Goal: Feedback & Contribution: Contribute content

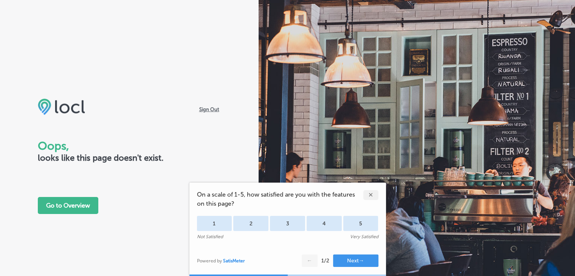
click at [371, 196] on div "✕" at bounding box center [371, 195] width 15 height 10
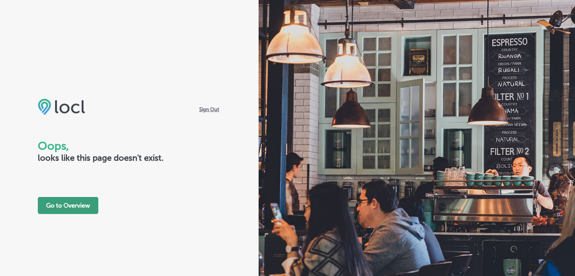
click at [77, 204] on button "Go to Overview" at bounding box center [68, 205] width 61 height 17
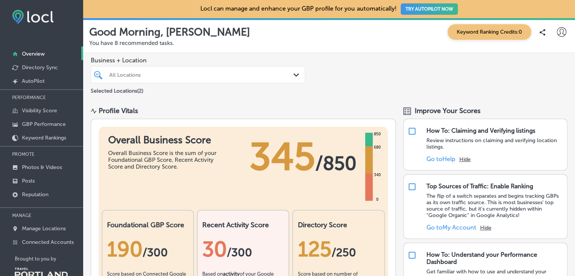
click at [295, 77] on div "Path Created with Sketch." at bounding box center [298, 75] width 8 height 8
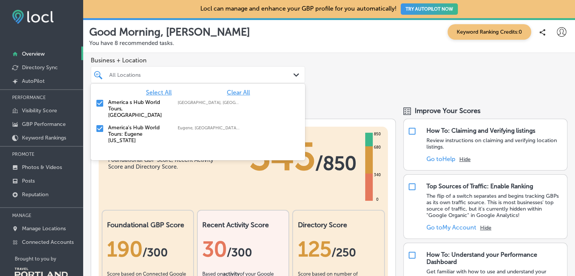
click at [100, 124] on input "checkbox" at bounding box center [99, 128] width 9 height 9
click at [334, 70] on div "Business + Location option focused, 2 of 3. 3 results available. Use Up and Dow…" at bounding box center [329, 76] width 492 height 46
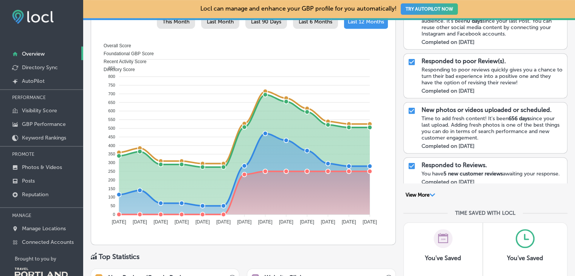
scroll to position [340, 0]
click at [34, 190] on link "Reputation" at bounding box center [41, 194] width 83 height 14
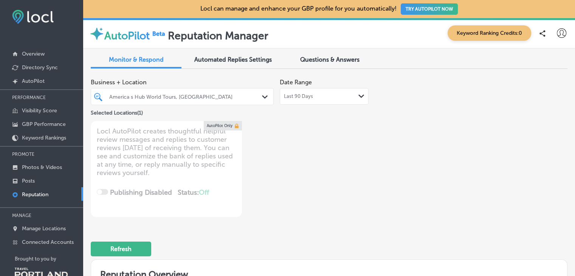
type textarea "x"
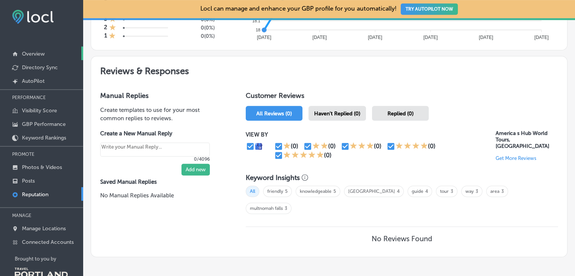
click at [33, 54] on p "Overview" at bounding box center [33, 54] width 23 height 6
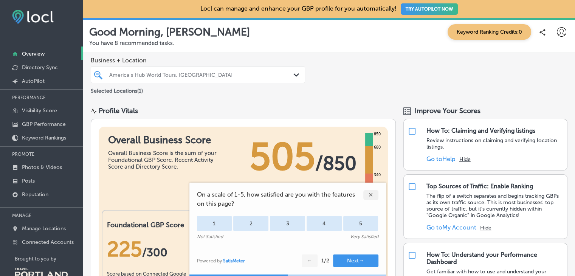
click at [373, 197] on div "✕" at bounding box center [371, 195] width 15 height 10
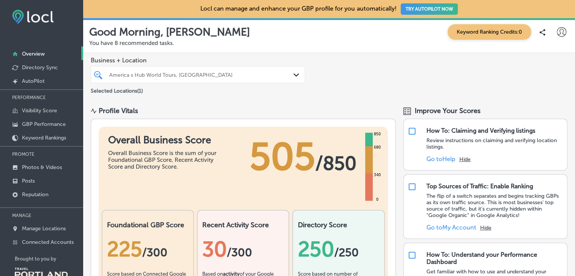
click at [294, 76] on polygon at bounding box center [297, 74] width 6 height 3
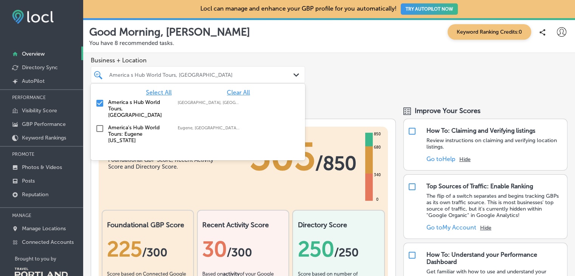
click at [99, 124] on input "checkbox" at bounding box center [99, 128] width 9 height 9
click at [366, 71] on div "Business + Location option focused, 2 of 3. 3 results available. Use Up and Dow…" at bounding box center [329, 76] width 492 height 46
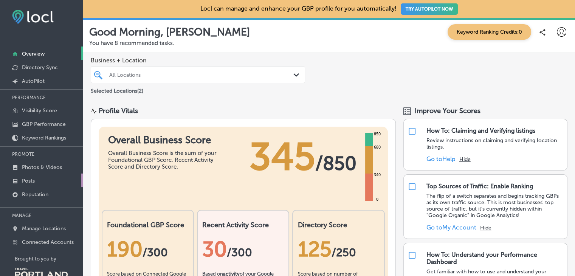
click at [30, 179] on p "Posts" at bounding box center [28, 181] width 13 height 6
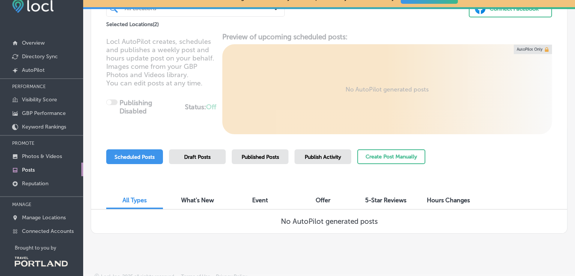
scroll to position [17, 0]
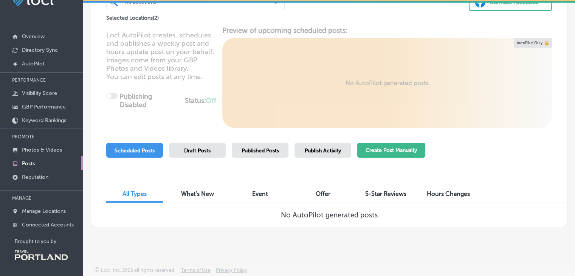
click at [402, 151] on button "Create Post Manually" at bounding box center [391, 150] width 68 height 15
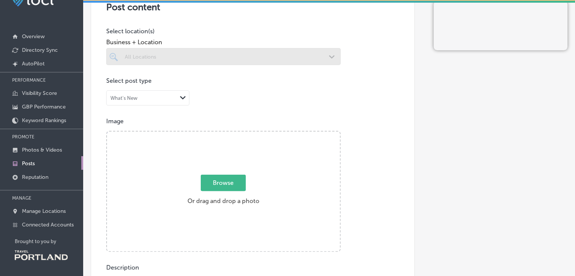
scroll to position [189, 0]
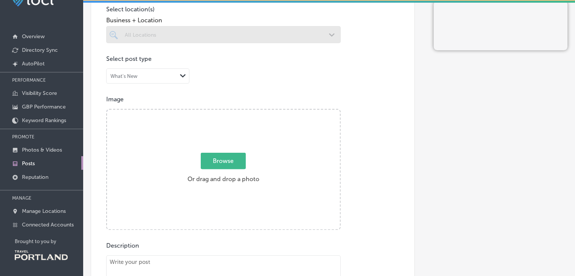
click at [232, 164] on span "Browse" at bounding box center [223, 161] width 45 height 16
click at [232, 112] on input "Browse Or drag and drop a photo" at bounding box center [223, 111] width 233 height 2
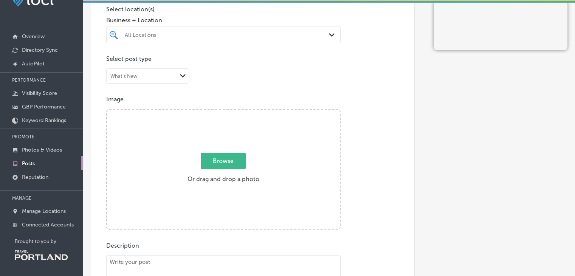
type input "C:\fakepath\2.JPG"
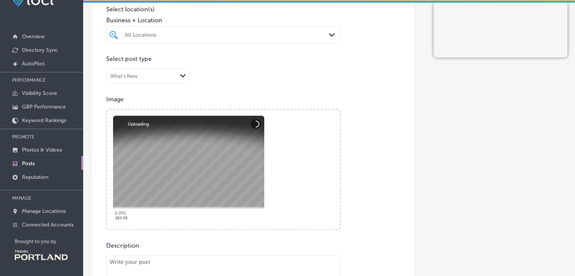
scroll to position [303, 0]
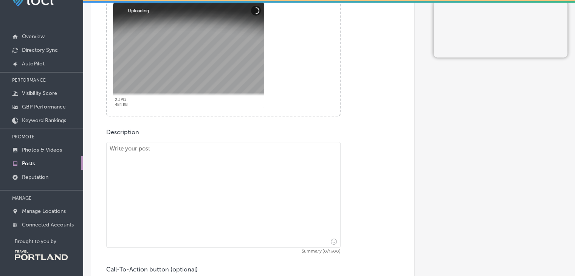
click at [194, 152] on textarea at bounding box center [223, 195] width 235 height 106
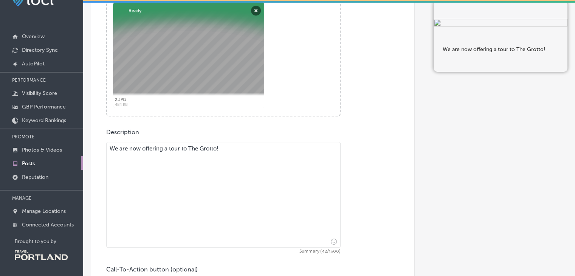
paste textarea "Spend the afternoon in peaceful exploration and meditation while exploring this…"
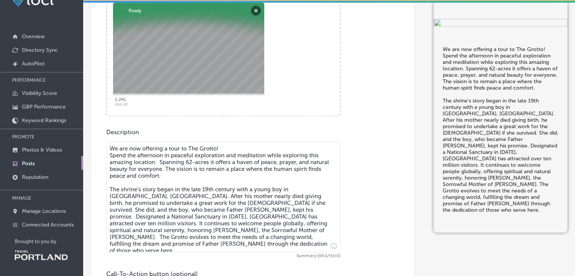
click at [244, 149] on textarea "We are now offering a tour to The Grotto! Spend the afternoon in peaceful explo…" at bounding box center [223, 197] width 235 height 110
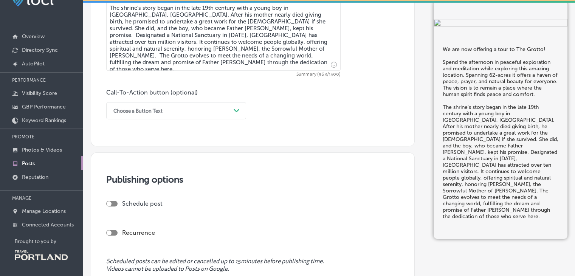
scroll to position [492, 0]
type textarea "We are now offering a tour to The Grotto! Spend the afternoon in peaceful explo…"
click at [232, 111] on div "Path Created with Sketch." at bounding box center [237, 110] width 12 height 12
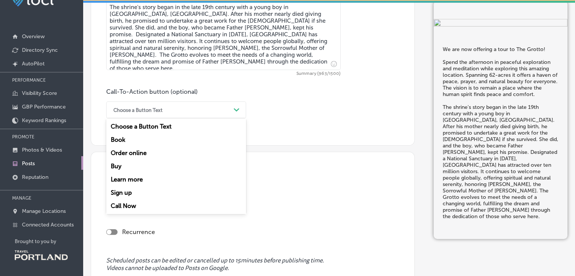
click at [122, 141] on div "Book" at bounding box center [176, 139] width 140 height 13
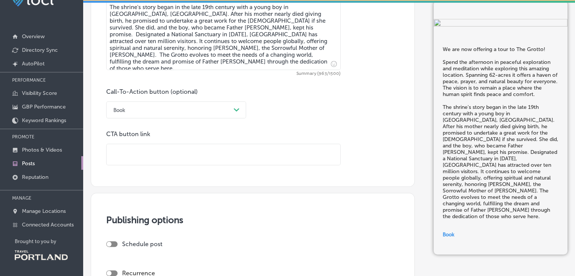
click at [182, 158] on input "text" at bounding box center [224, 154] width 234 height 21
paste input "[URL][DOMAIN_NAME]"
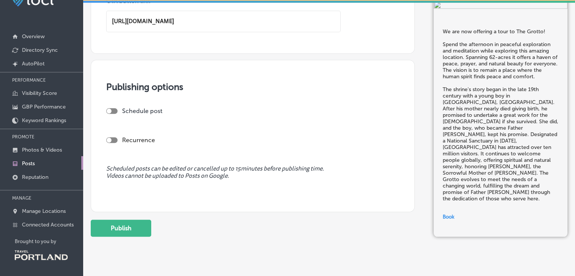
scroll to position [642, 0]
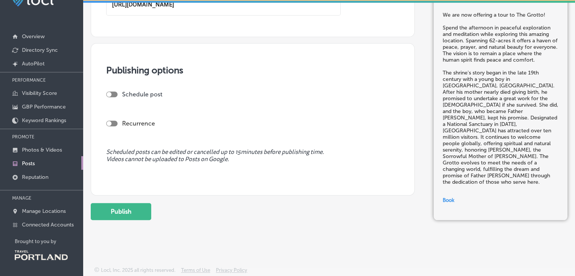
click at [115, 92] on div at bounding box center [111, 95] width 11 height 6
type input "[URL][DOMAIN_NAME]"
checkbox input "true"
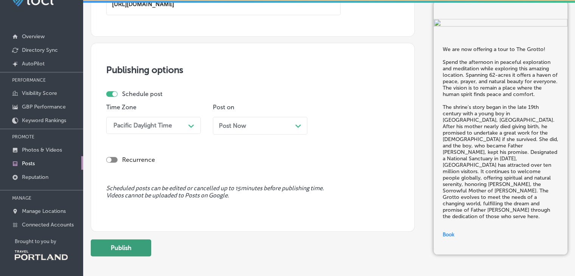
click at [130, 246] on button "Publish" at bounding box center [121, 247] width 61 height 17
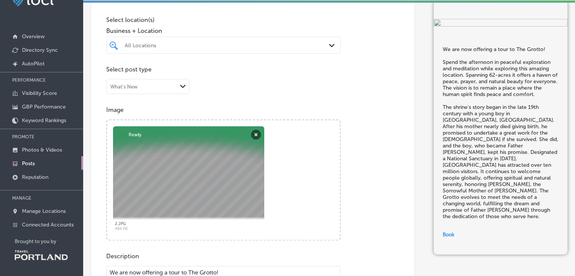
scroll to position [37, 0]
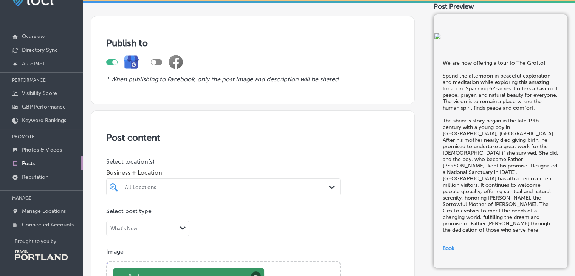
click at [159, 188] on div "All Locations" at bounding box center [227, 187] width 205 height 6
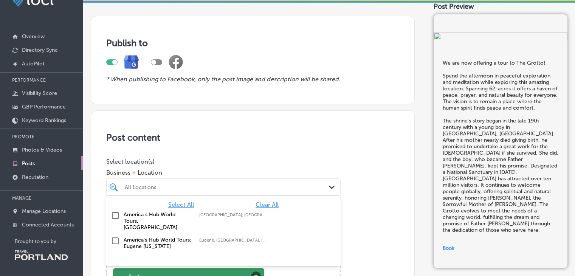
click at [118, 214] on input "checkbox" at bounding box center [115, 215] width 9 height 9
click at [113, 236] on input "checkbox" at bounding box center [115, 240] width 9 height 9
click at [268, 163] on p "Select location(s)" at bounding box center [223, 161] width 235 height 7
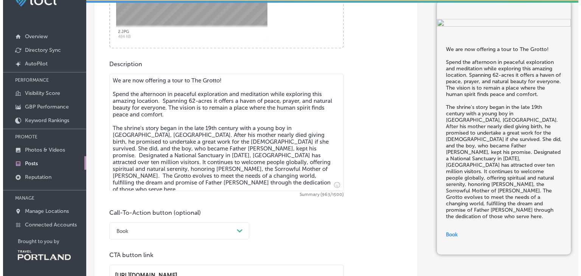
scroll to position [690, 0]
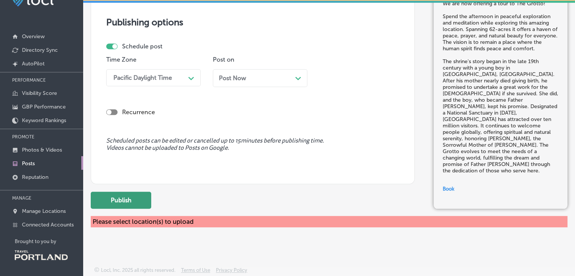
click at [142, 200] on button "Publish" at bounding box center [121, 200] width 61 height 17
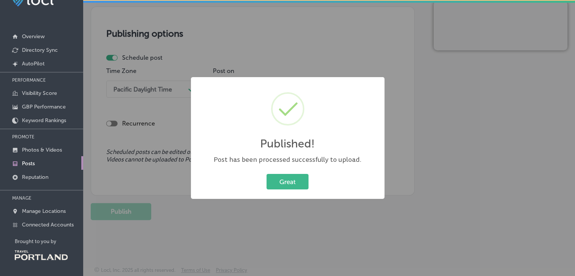
scroll to position [638, 0]
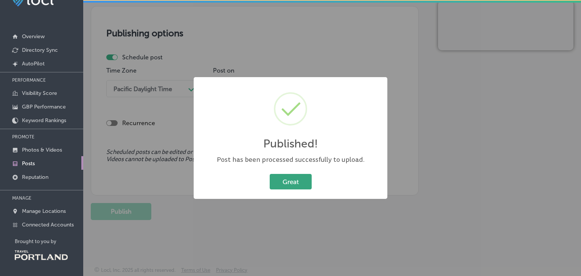
click at [295, 183] on button "Great" at bounding box center [291, 182] width 42 height 16
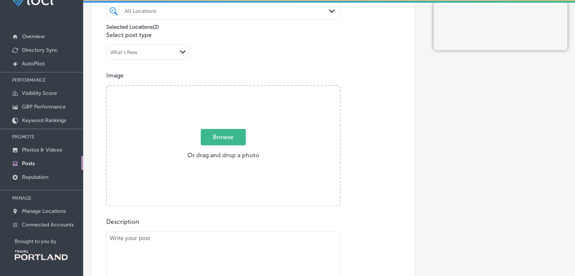
scroll to position [146, 0]
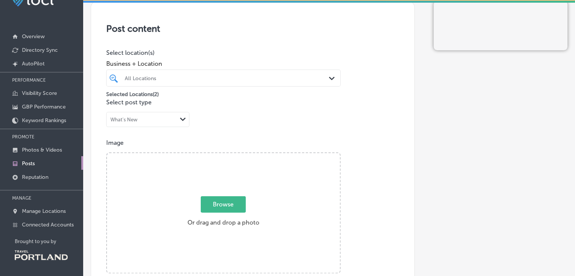
click at [29, 161] on p "Posts" at bounding box center [28, 163] width 13 height 6
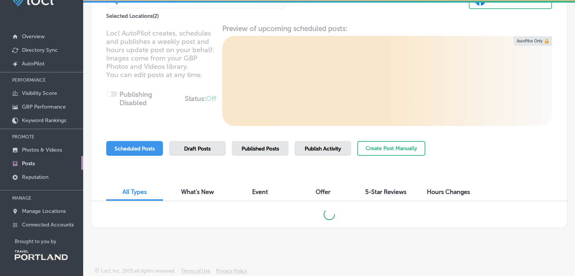
scroll to position [75, 0]
click at [273, 142] on div "Published Posts" at bounding box center [260, 147] width 57 height 15
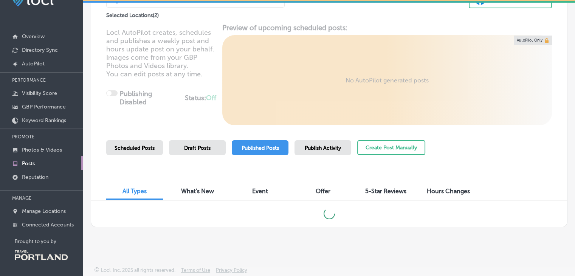
scroll to position [0, 0]
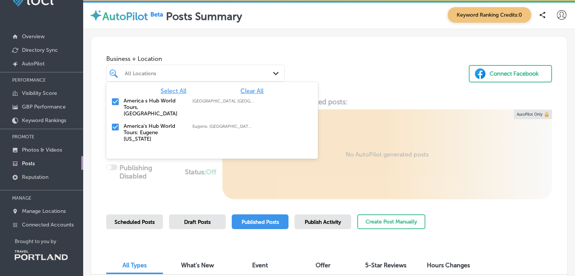
click at [275, 73] on polygon at bounding box center [276, 73] width 6 height 3
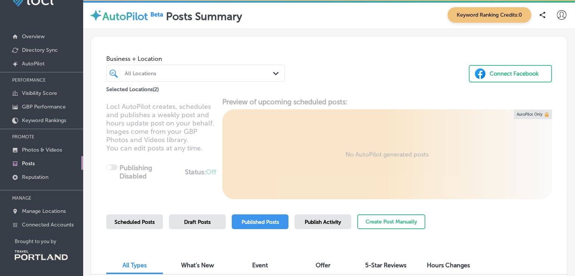
click at [115, 165] on div "Locl AutoPilot creates, schedules and publishes a weekly post and hours update …" at bounding box center [329, 149] width 476 height 102
click at [39, 107] on p "GBP Performance" at bounding box center [44, 107] width 44 height 6
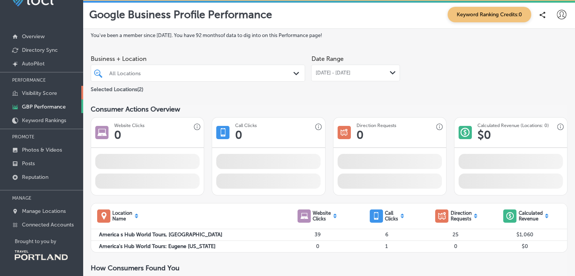
click at [42, 93] on p "Visibility Score" at bounding box center [39, 93] width 35 height 6
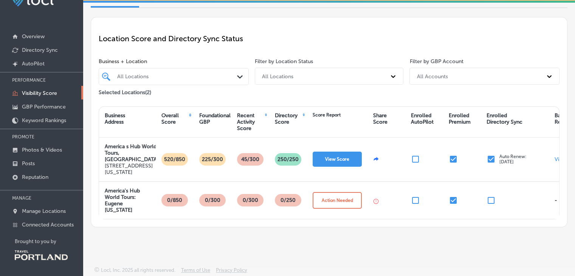
scroll to position [46, 0]
drag, startPoint x: 423, startPoint y: 183, endPoint x: 502, endPoint y: 282, distance: 126.5
drag, startPoint x: 502, startPoint y: 282, endPoint x: 535, endPoint y: 232, distance: 60.0
click at [539, 237] on div "Locl can manage and enhance your GBP profile for you automatically! TRY AUTOPIL…" at bounding box center [329, 130] width 492 height 294
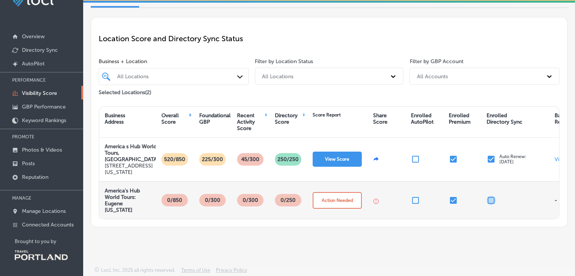
click at [491, 197] on input "checkbox" at bounding box center [491, 200] width 9 height 9
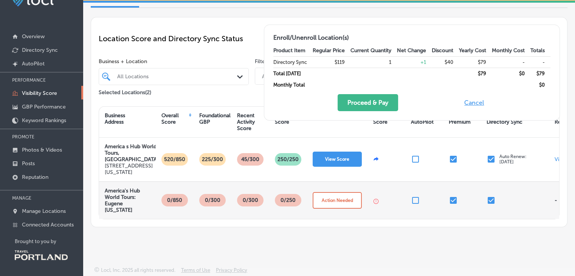
click at [491, 197] on input "checkbox" at bounding box center [491, 200] width 9 height 9
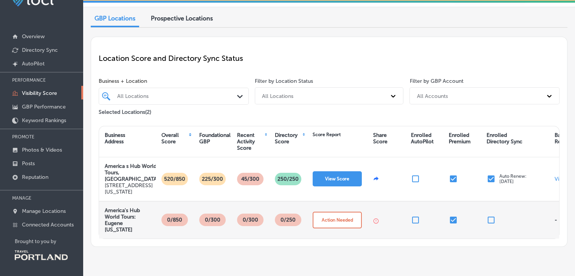
scroll to position [0, 0]
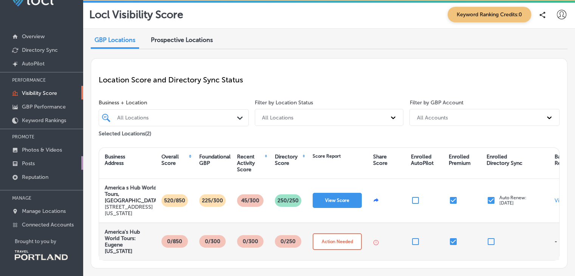
click at [28, 162] on p "Posts" at bounding box center [28, 163] width 13 height 6
